Goal: Task Accomplishment & Management: Manage account settings

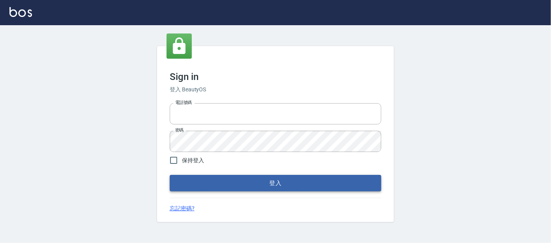
type input "0227605235"
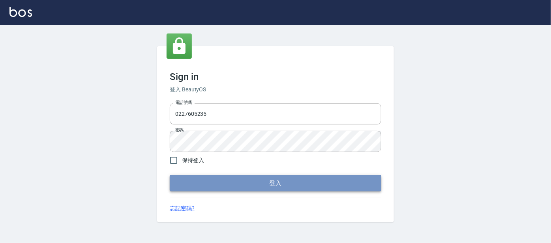
click at [306, 190] on button "登入" at bounding box center [275, 183] width 211 height 17
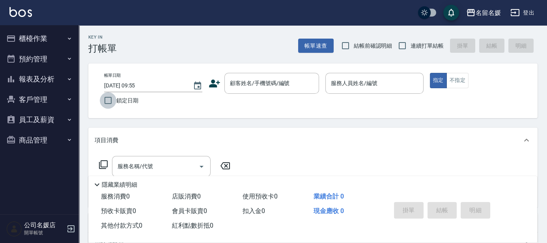
click at [105, 101] on input "鎖定日期" at bounding box center [108, 100] width 17 height 17
checkbox input "true"
click at [346, 45] on input "結帳前確認明細" at bounding box center [345, 45] width 17 height 17
checkbox input "true"
click at [405, 47] on input "連續打單結帳" at bounding box center [402, 45] width 17 height 17
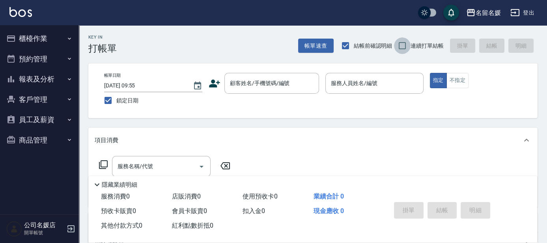
checkbox input "true"
